Goal: Information Seeking & Learning: Compare options

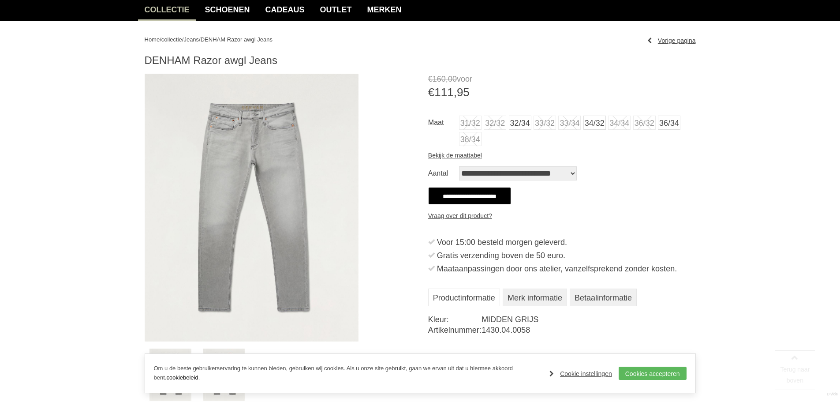
scroll to position [88, 0]
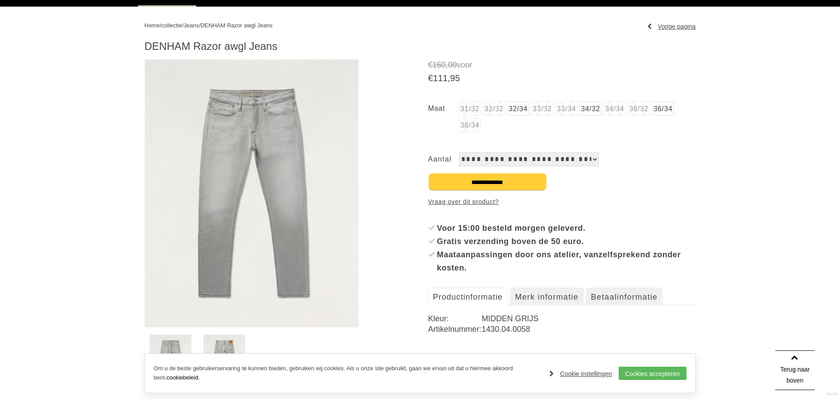
click at [234, 142] on img at bounding box center [252, 194] width 214 height 268
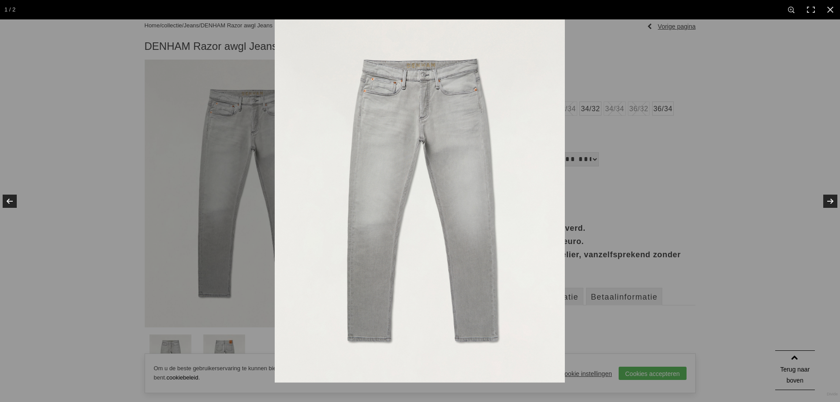
click at [110, 135] on div at bounding box center [420, 201] width 840 height 402
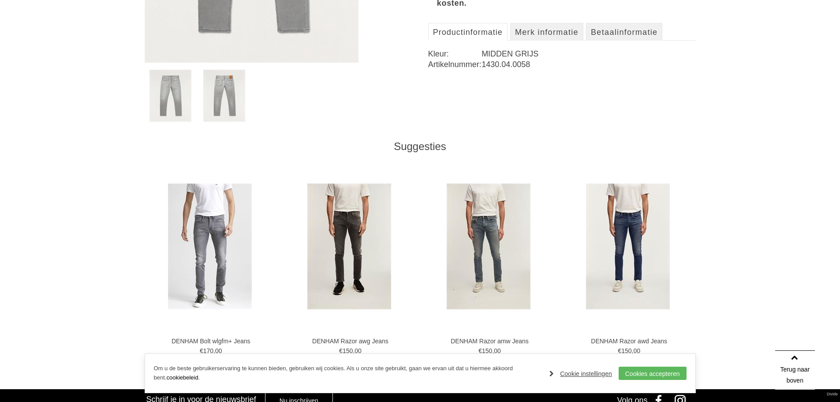
scroll to position [441, 0]
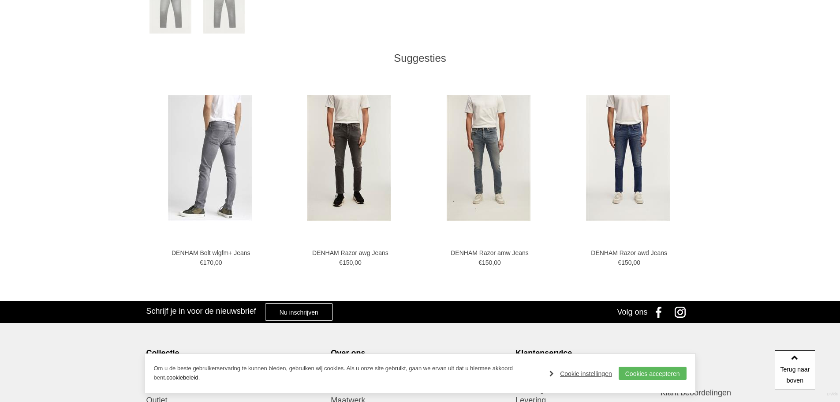
click at [207, 138] on img at bounding box center [210, 158] width 84 height 126
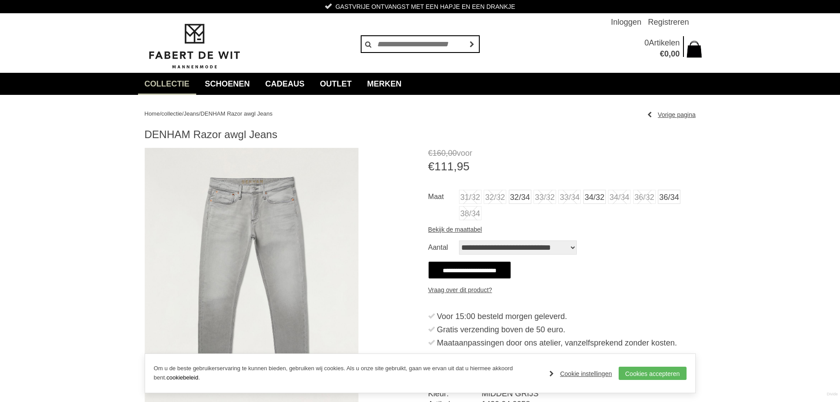
scroll to position [441, 0]
